Goal: Check status: Check status

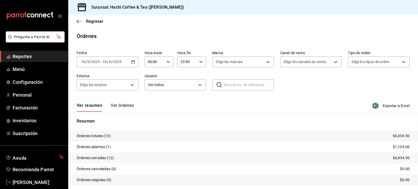
click at [19, 57] on span "Reportes" at bounding box center [38, 56] width 51 height 7
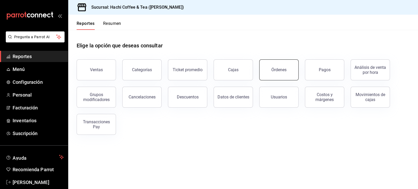
click at [273, 71] on div "Órdenes" at bounding box center [278, 69] width 15 height 5
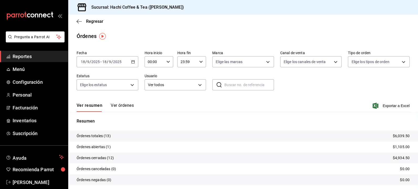
click at [19, 57] on span "Reportes" at bounding box center [38, 56] width 51 height 7
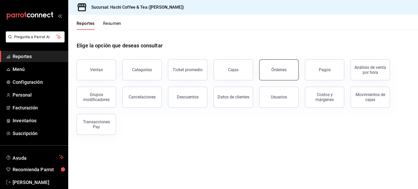
click at [274, 74] on button "Órdenes" at bounding box center [278, 70] width 39 height 21
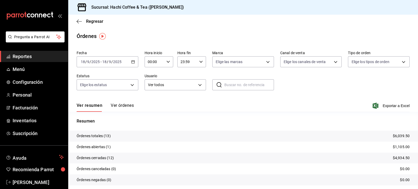
click at [126, 106] on button "Ver órdenes" at bounding box center [122, 107] width 23 height 9
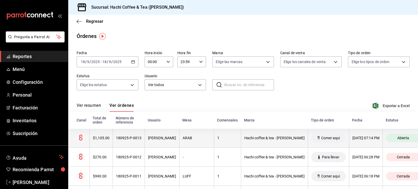
click at [352, 136] on div "[DATE] 07:14 PM" at bounding box center [365, 138] width 27 height 4
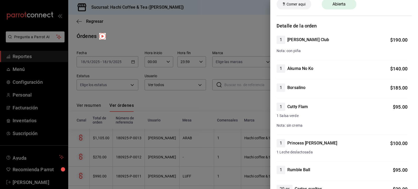
scroll to position [28, 0]
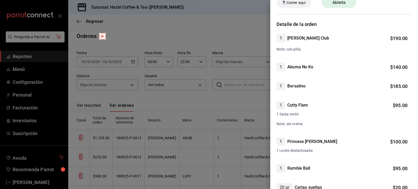
click at [200, 25] on div at bounding box center [209, 94] width 418 height 189
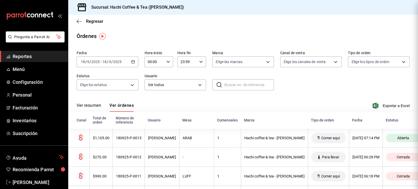
scroll to position [0, 0]
click at [131, 61] on \(Stroke\) "button" at bounding box center [132, 62] width 3 height 3
click at [201, 27] on div "Regresar" at bounding box center [243, 21] width 350 height 13
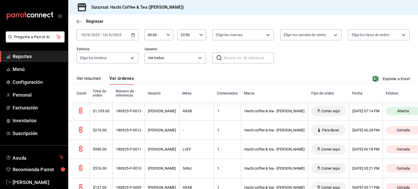
scroll to position [29, 0]
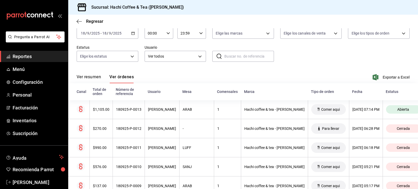
click at [32, 58] on span "Reportes" at bounding box center [38, 56] width 51 height 7
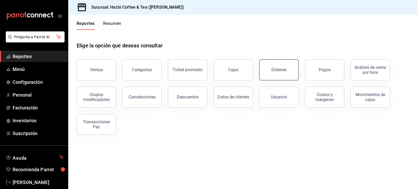
click at [273, 77] on button "Órdenes" at bounding box center [278, 70] width 39 height 21
